Goal: Information Seeking & Learning: Learn about a topic

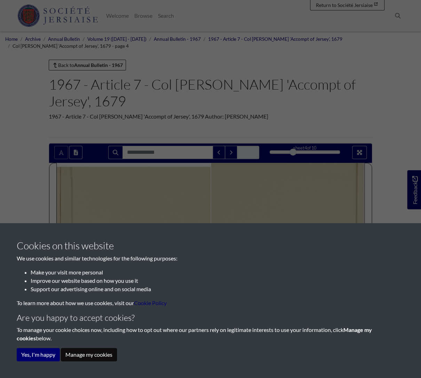
click at [96, 354] on button "Manage my cookies" at bounding box center [89, 354] width 56 height 13
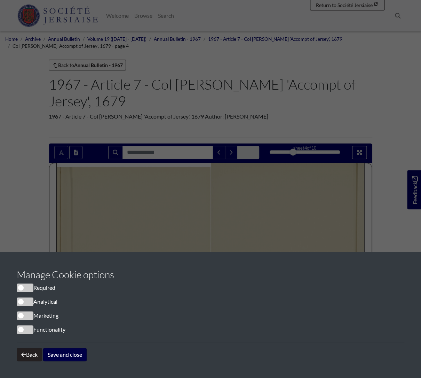
click at [70, 354] on button "Save and close" at bounding box center [65, 354] width 44 height 13
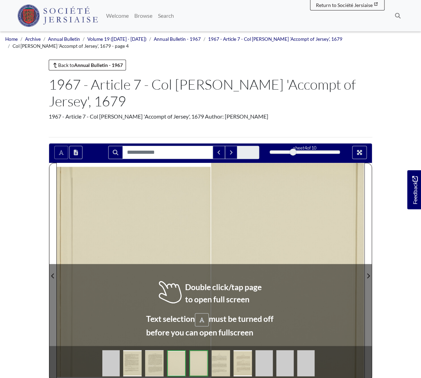
click at [138, 350] on img at bounding box center [132, 363] width 18 height 26
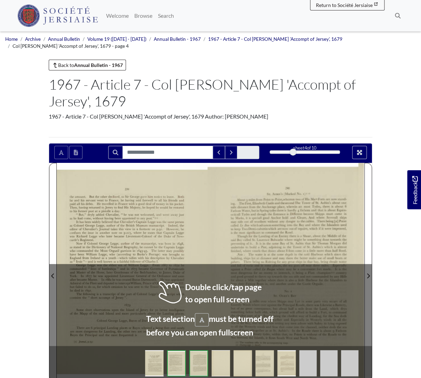
click at [152, 350] on img at bounding box center [154, 363] width 18 height 26
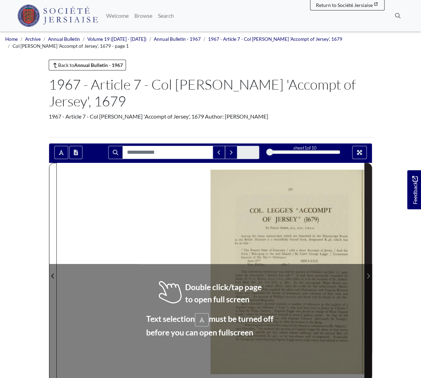
click at [366, 271] on span "Next Page" at bounding box center [368, 275] width 7 height 8
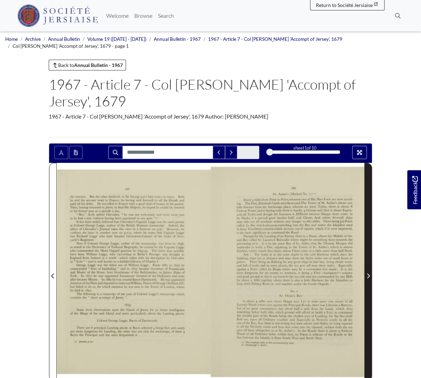
click at [366, 271] on span "Next Page" at bounding box center [368, 275] width 7 height 8
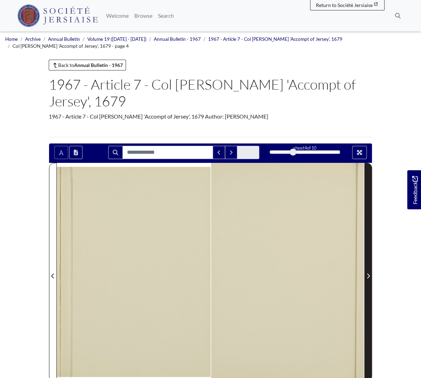
click at [366, 271] on span "Next Page" at bounding box center [368, 275] width 7 height 8
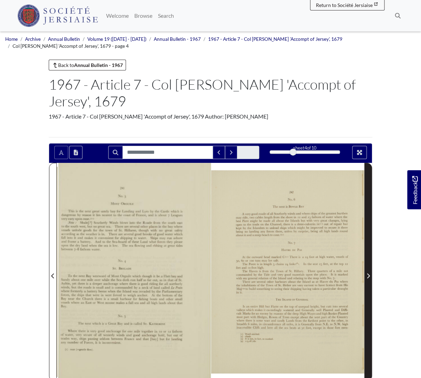
click at [366, 271] on span "Next Page" at bounding box center [368, 275] width 7 height 8
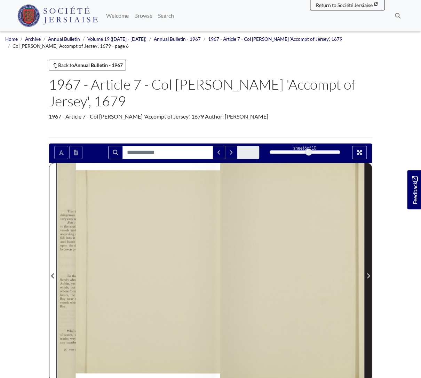
click at [366, 271] on span "Next Page" at bounding box center [368, 275] width 7 height 8
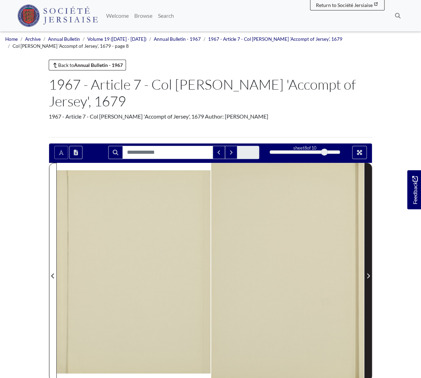
click at [366, 271] on span "Next Page" at bounding box center [368, 275] width 7 height 8
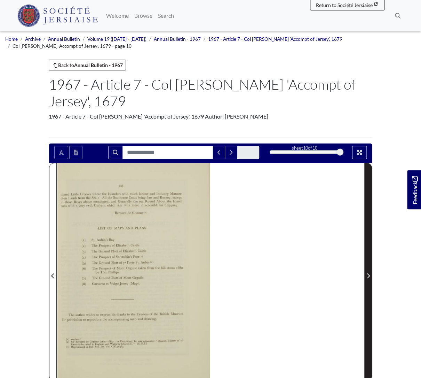
click at [366, 271] on span "Next Page" at bounding box center [368, 275] width 7 height 8
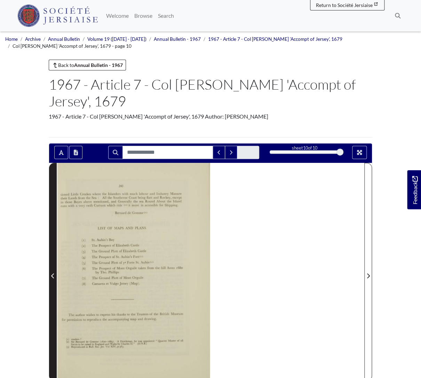
click at [51, 271] on span "Previous Page" at bounding box center [52, 275] width 7 height 8
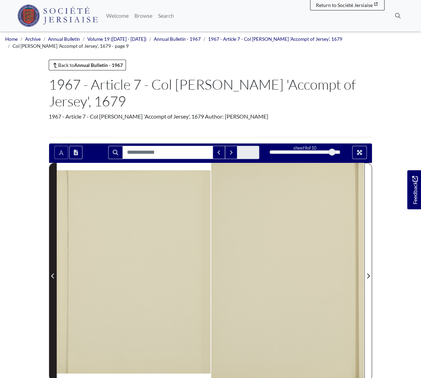
click at [51, 271] on span "Previous Page" at bounding box center [52, 275] width 7 height 8
